Goal: Task Accomplishment & Management: Manage account settings

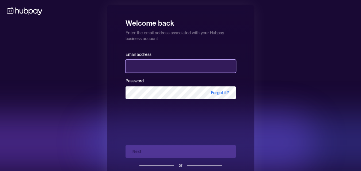
drag, startPoint x: 0, startPoint y: 0, endPoint x: 139, endPoint y: 66, distance: 153.9
click at [139, 66] on input "email" at bounding box center [181, 66] width 110 height 13
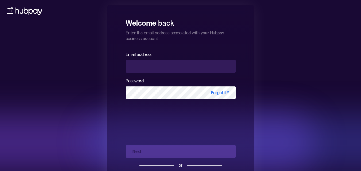
click at [74, 58] on div "Welcome back Enter the email address associated with your Hubpay business accou…" at bounding box center [180, 99] width 361 height 199
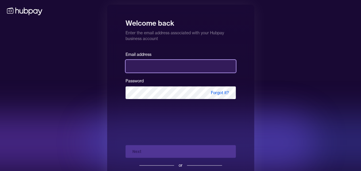
click at [159, 63] on input "email" at bounding box center [181, 66] width 110 height 13
type input "**********"
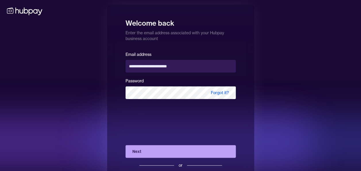
click at [159, 150] on button "Next" at bounding box center [181, 151] width 110 height 13
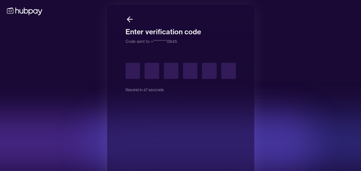
type input "*"
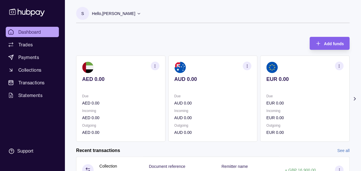
click at [356, 97] on icon at bounding box center [355, 99] width 6 height 6
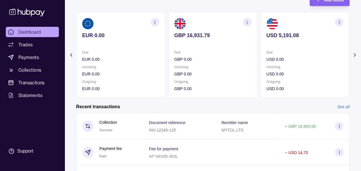
scroll to position [43, 0]
